Goal: Transaction & Acquisition: Purchase product/service

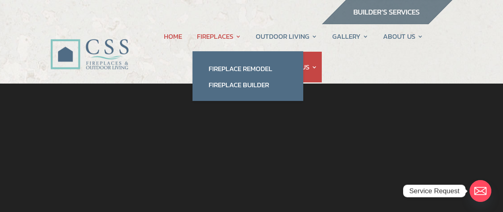
click at [218, 35] on link "FIREPLACES" at bounding box center [219, 36] width 44 height 31
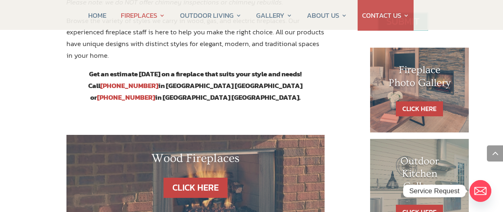
scroll to position [425, 0]
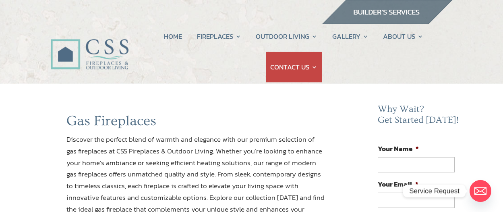
scroll to position [299, 0]
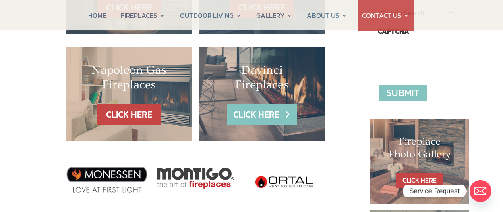
click at [271, 110] on link "CLICK HERE" at bounding box center [262, 114] width 70 height 21
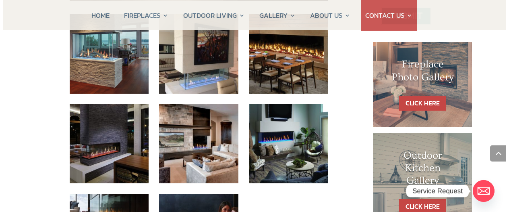
scroll to position [388, 0]
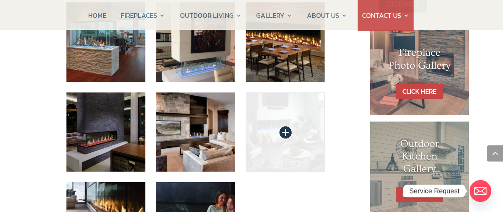
click at [280, 120] on img at bounding box center [285, 131] width 79 height 79
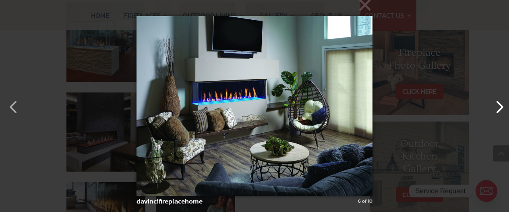
click at [498, 112] on button "button" at bounding box center [495, 102] width 19 height 19
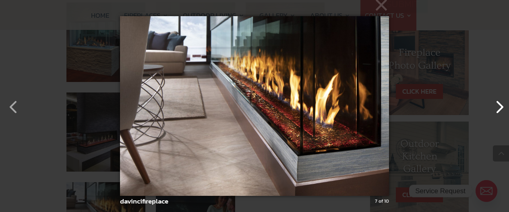
click at [498, 112] on button "button" at bounding box center [495, 102] width 19 height 19
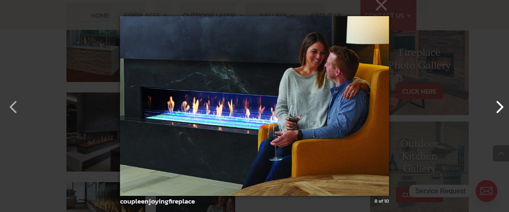
click at [498, 112] on button "button" at bounding box center [495, 102] width 19 height 19
